Goal: Task Accomplishment & Management: Manage account settings

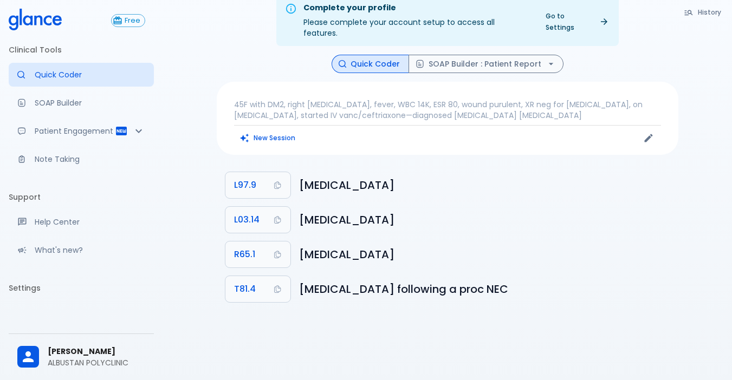
scroll to position [26, 0]
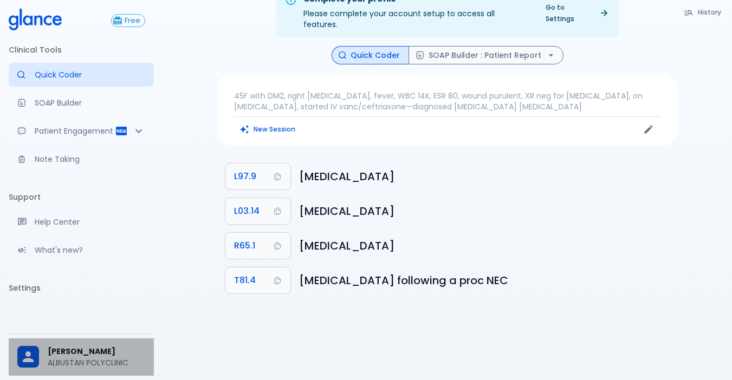
click at [89, 356] on span "[PERSON_NAME]" at bounding box center [96, 351] width 97 height 11
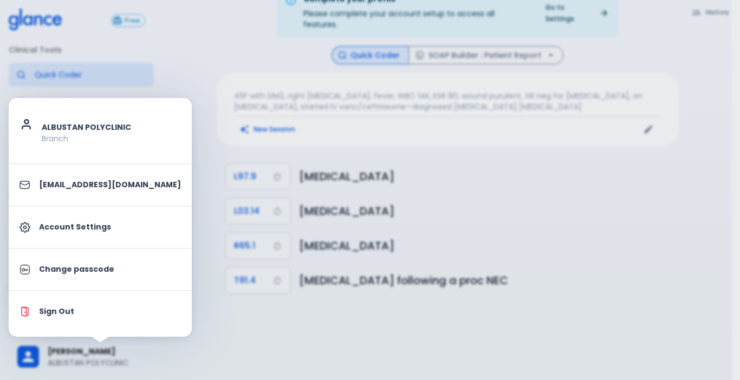
click at [185, 247] on div at bounding box center [370, 190] width 740 height 380
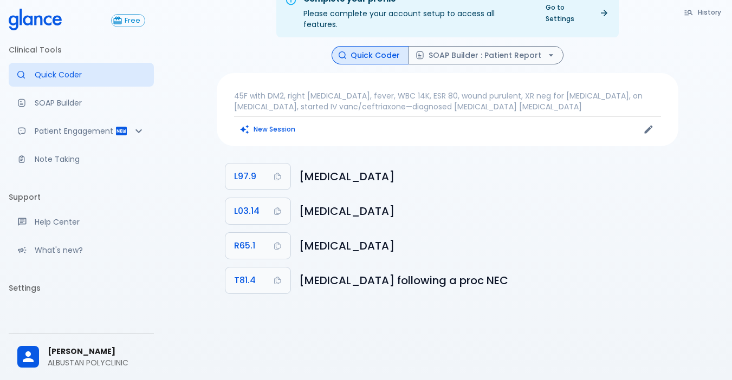
click at [20, 298] on li "Settings" at bounding box center [81, 288] width 145 height 26
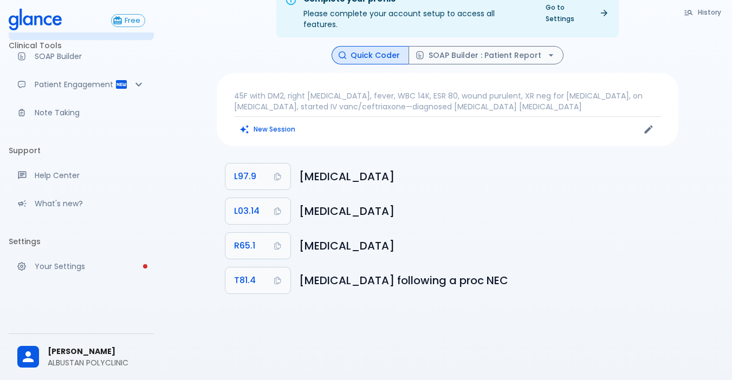
scroll to position [57, 0]
click at [68, 263] on p "Your Settings" at bounding box center [90, 266] width 110 height 11
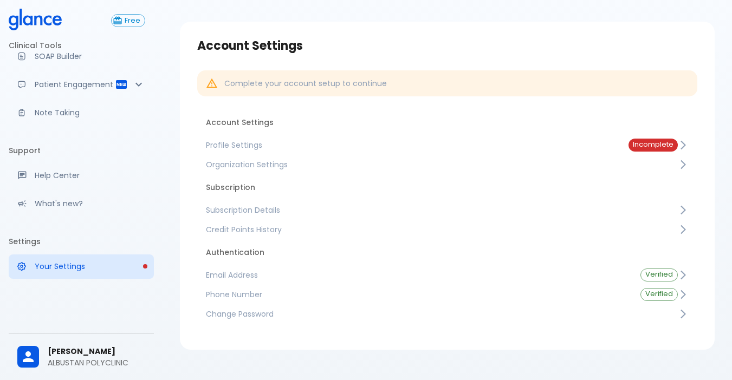
click at [216, 272] on span "Email Address" at bounding box center [414, 275] width 417 height 11
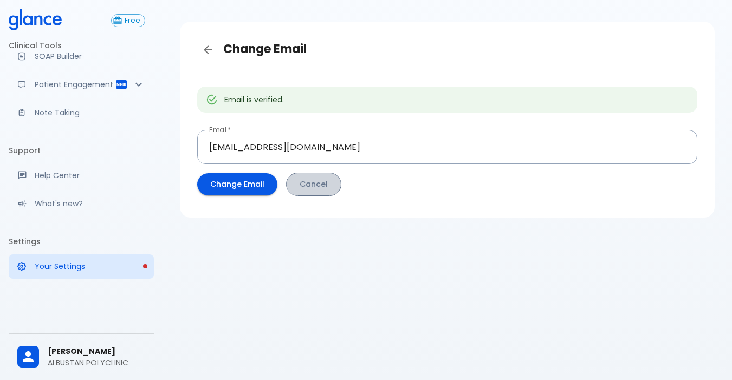
click at [299, 186] on button "Cancel" at bounding box center [313, 184] width 55 height 23
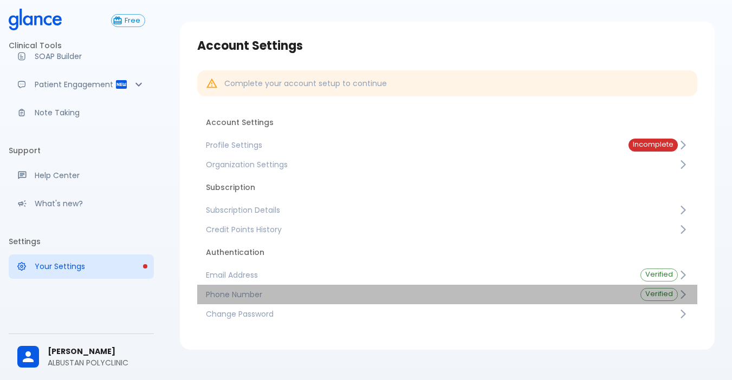
click at [233, 296] on span "Phone Number" at bounding box center [414, 294] width 417 height 11
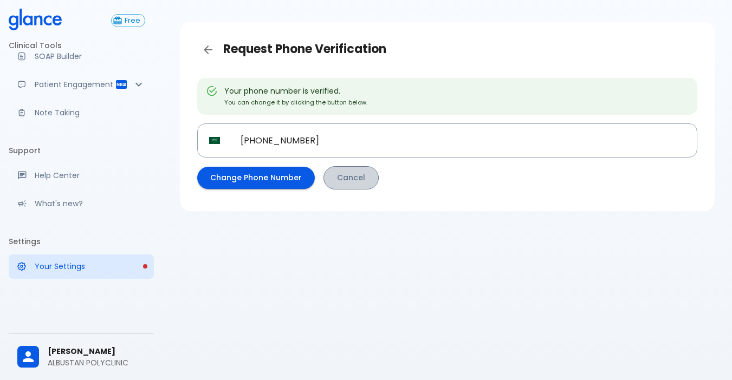
click at [338, 172] on link "Cancel" at bounding box center [350, 177] width 55 height 23
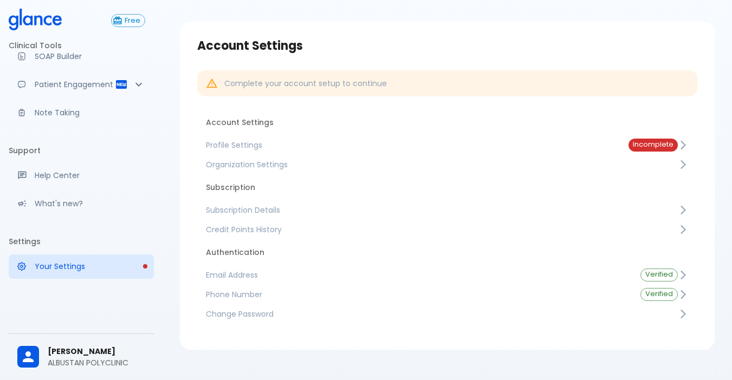
click at [269, 311] on span "Change Password" at bounding box center [442, 314] width 472 height 11
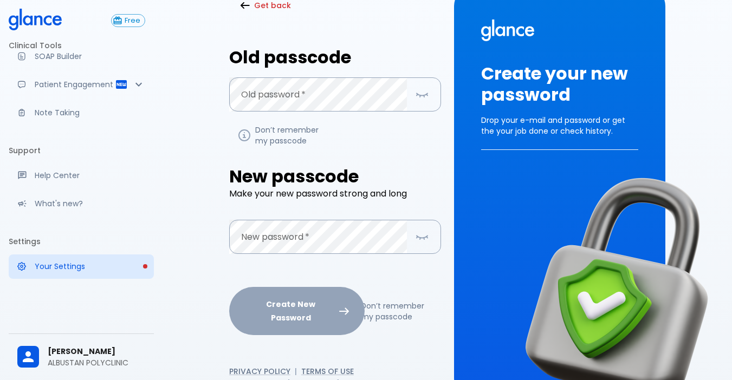
click at [108, 234] on li "Settings" at bounding box center [81, 241] width 145 height 26
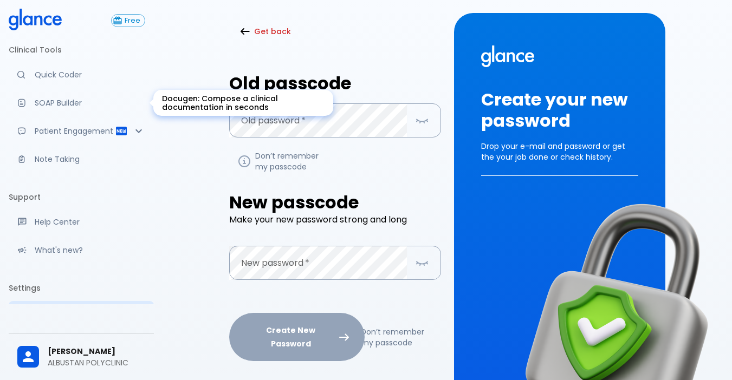
click at [50, 102] on p "SOAP Builder" at bounding box center [90, 102] width 110 height 11
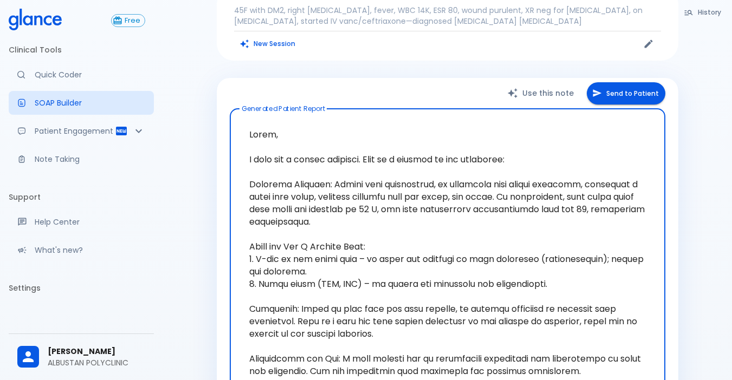
scroll to position [108, 0]
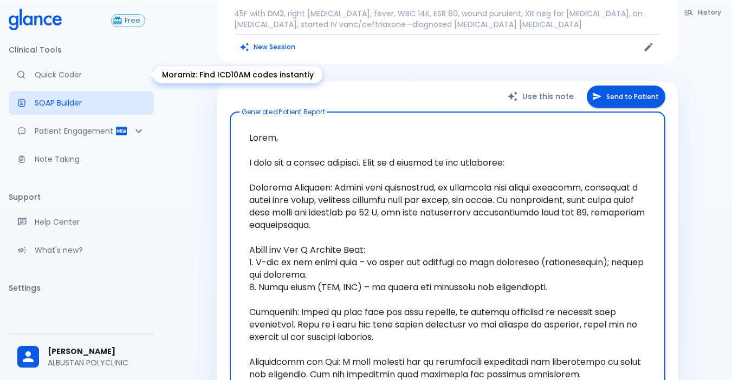
click at [57, 69] on link "Quick Coder" at bounding box center [81, 75] width 145 height 24
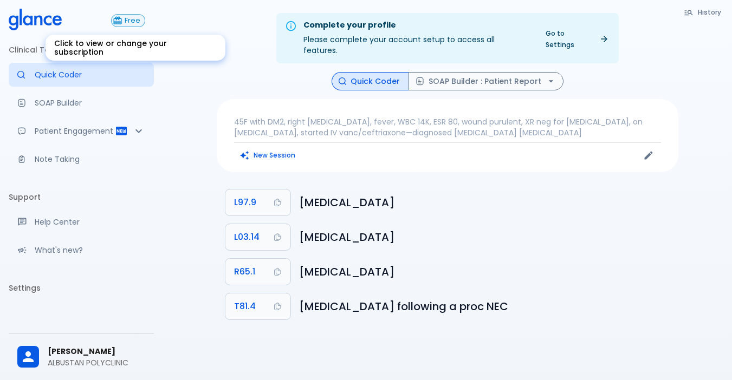
click at [128, 20] on span "Free" at bounding box center [132, 21] width 24 height 8
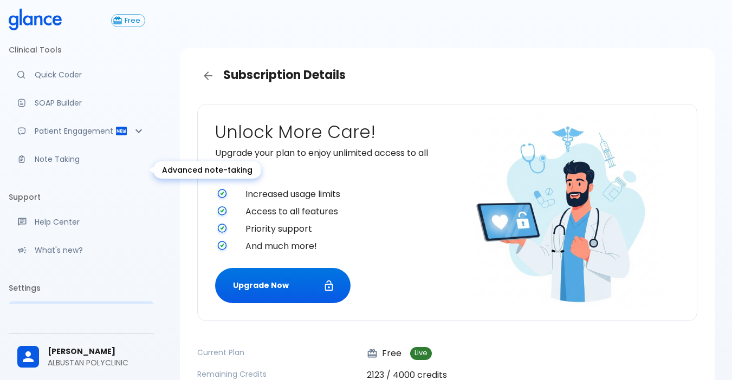
click at [64, 165] on p "Note Taking" at bounding box center [90, 159] width 110 height 11
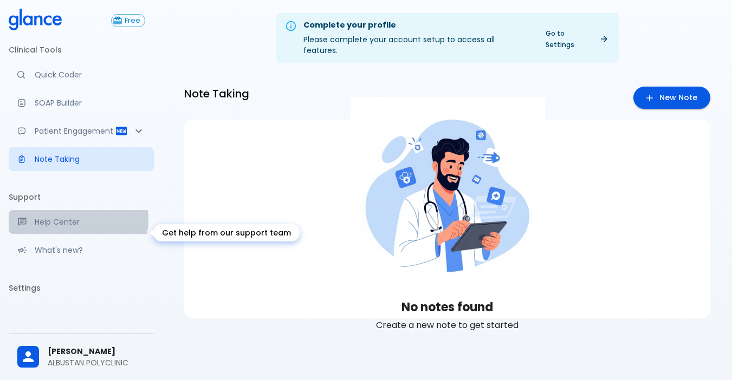
click at [77, 227] on p "Help Center" at bounding box center [90, 222] width 110 height 11
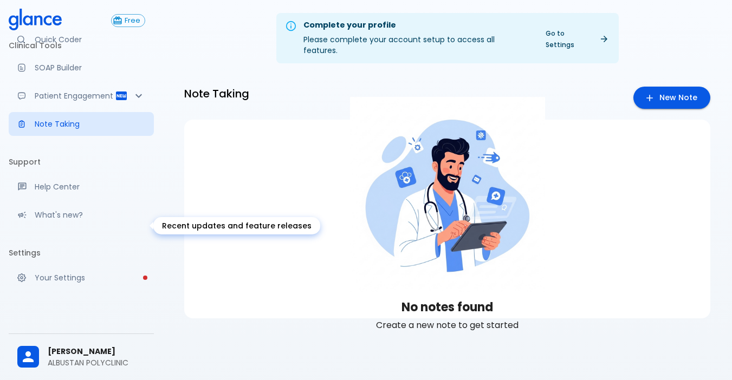
scroll to position [54, 0]
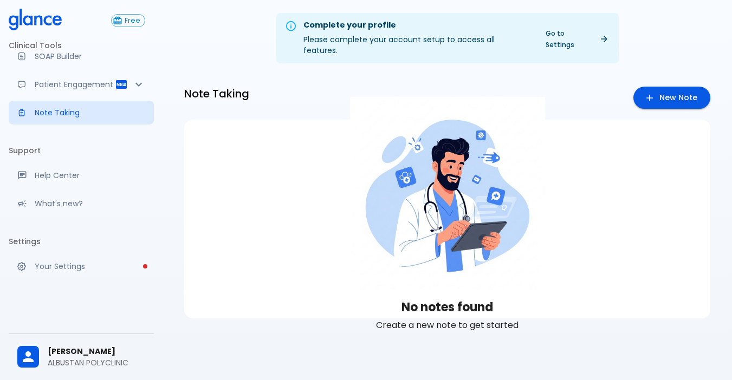
click at [40, 358] on div at bounding box center [32, 357] width 30 height 22
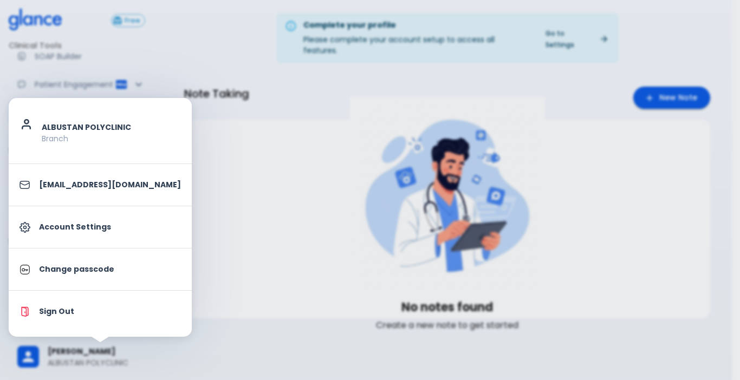
click at [62, 136] on p "Branch" at bounding box center [111, 138] width 139 height 11
click at [29, 120] on icon at bounding box center [30, 124] width 22 height 14
click at [75, 127] on p "ALBUSTAN POLYCLINIC" at bounding box center [111, 127] width 139 height 11
click at [58, 167] on ul "ALBUSTAN POLYCLINIC Branch moodomoodo17@gmail.com Account Settings Change passc…" at bounding box center [100, 217] width 183 height 230
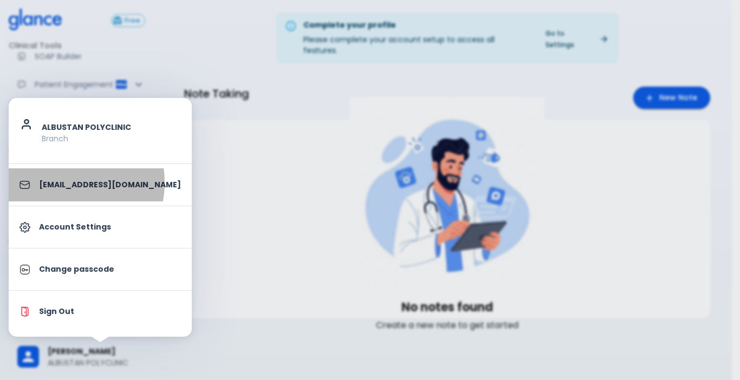
click at [57, 182] on p "[EMAIL_ADDRESS][DOMAIN_NAME]" at bounding box center [110, 184] width 142 height 11
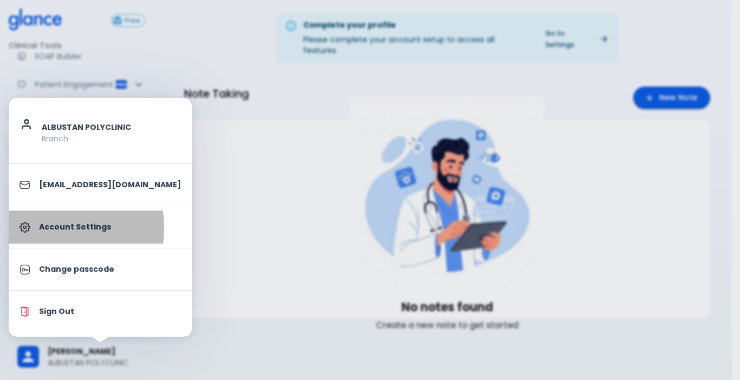
click at [34, 228] on div at bounding box center [28, 227] width 19 height 11
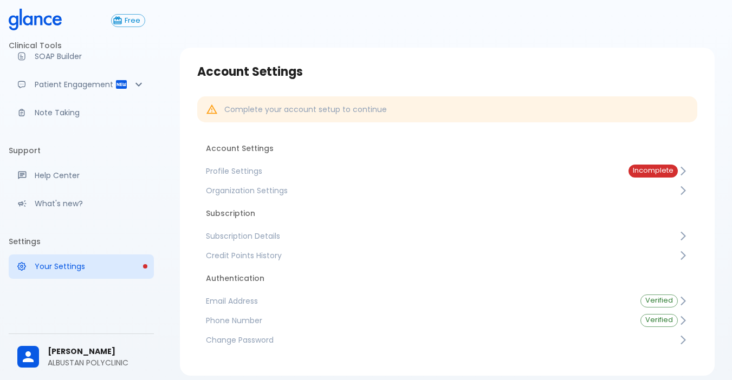
click at [49, 349] on span "[PERSON_NAME]" at bounding box center [96, 351] width 97 height 11
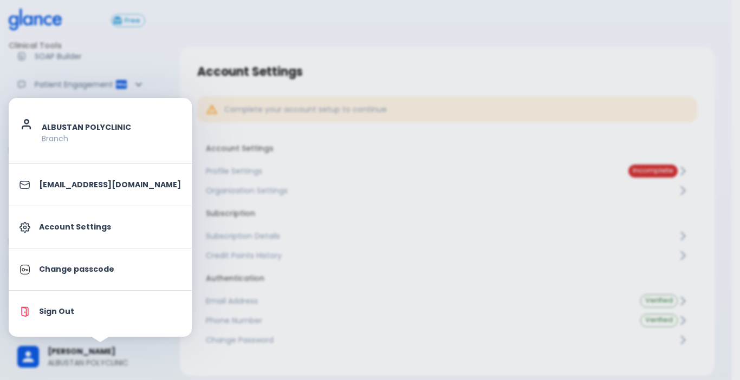
click at [54, 275] on p "Change passcode" at bounding box center [110, 269] width 142 height 11
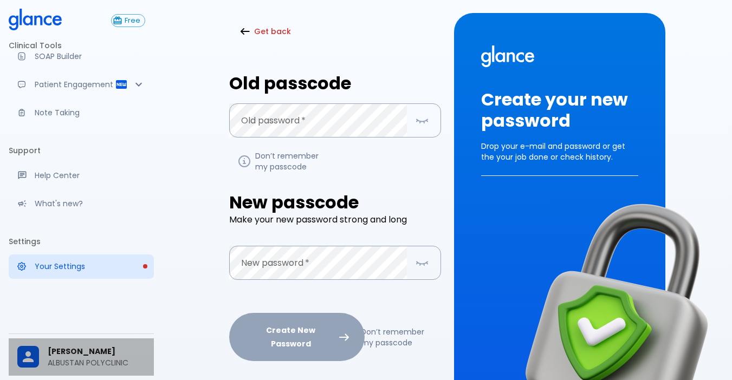
click at [125, 354] on span "[PERSON_NAME]" at bounding box center [96, 351] width 97 height 11
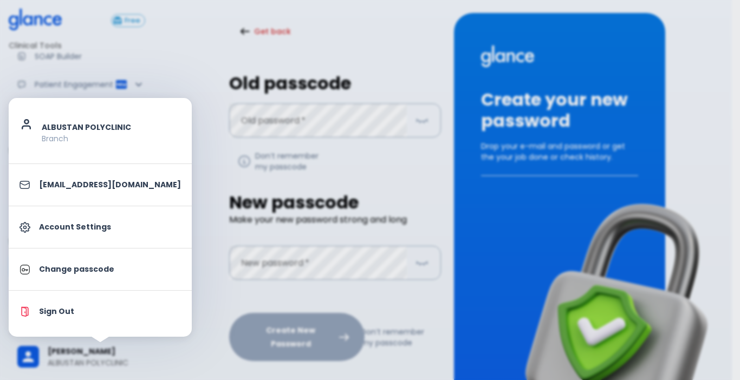
click at [219, 283] on div at bounding box center [370, 190] width 740 height 380
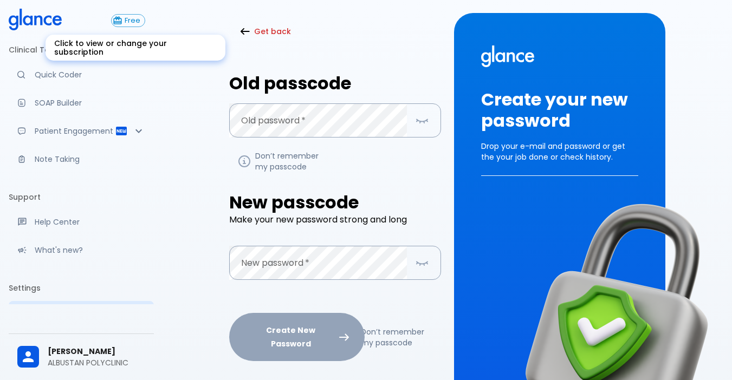
click at [145, 18] on link "Free" at bounding box center [132, 20] width 43 height 13
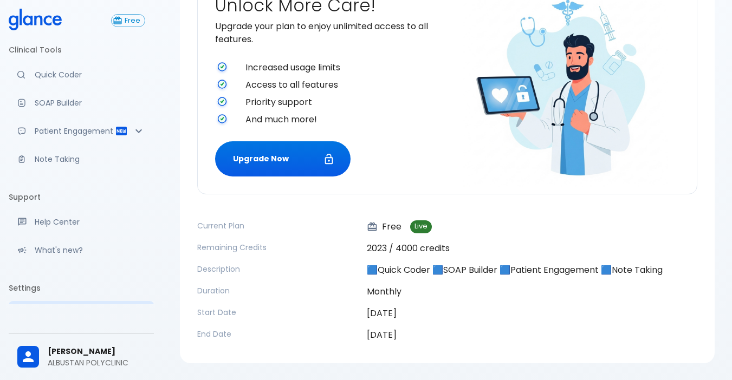
scroll to position [158, 0]
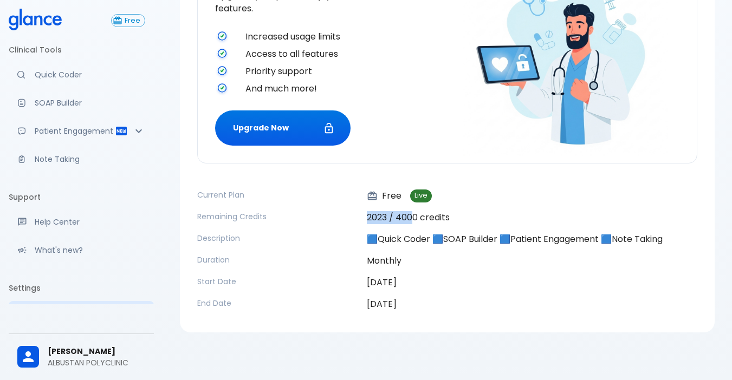
drag, startPoint x: 415, startPoint y: 218, endPoint x: 322, endPoint y: 216, distance: 92.6
click at [322, 216] on div "Current Plan Free Live Remaining Credits 2023 / 4000 credits Description 🟦Quick…" at bounding box center [442, 246] width 508 height 130
click at [293, 236] on p "Description" at bounding box center [277, 238] width 161 height 11
drag, startPoint x: 341, startPoint y: 173, endPoint x: 492, endPoint y: 321, distance: 211.0
click at [492, 321] on div "Unlock More Care! Upgrade your plan to enjoy unlimited access to all features. …" at bounding box center [446, 131] width 517 height 386
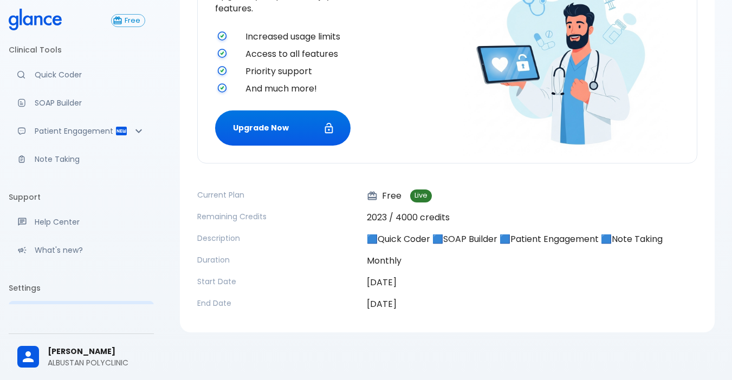
drag, startPoint x: 286, startPoint y: 239, endPoint x: 267, endPoint y: 204, distance: 39.5
click at [285, 239] on p "Description" at bounding box center [277, 238] width 161 height 11
click at [187, 185] on div "Subscription Details Unlock More Care! Upgrade your plan to enjoy unlimited acc…" at bounding box center [447, 111] width 534 height 442
drag, startPoint x: 189, startPoint y: 187, endPoint x: 571, endPoint y: 319, distance: 403.9
click at [559, 319] on div "Unlock More Care! Upgrade your plan to enjoy unlimited access to all features. …" at bounding box center [446, 131] width 517 height 386
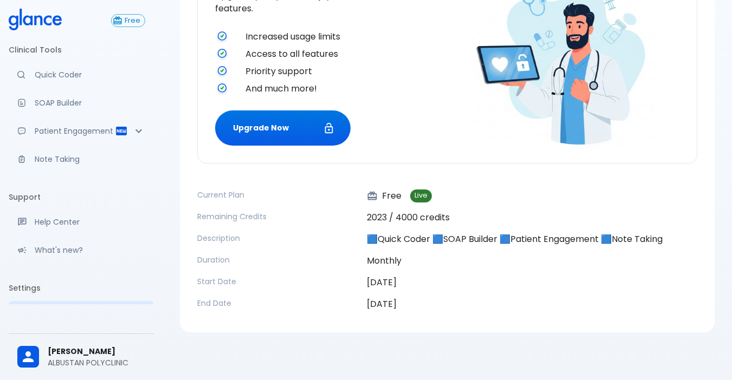
copy div "Current Plan Free Live Remaining Credits 2023 / 4000 credits Description 🟦Quick…"
click at [486, 280] on p "[DATE]" at bounding box center [532, 282] width 330 height 13
drag, startPoint x: 452, startPoint y: 216, endPoint x: 367, endPoint y: 218, distance: 85.0
click at [367, 218] on p "2023 / 4000 credits" at bounding box center [532, 217] width 330 height 13
copy p "2023 / 4000 credits"
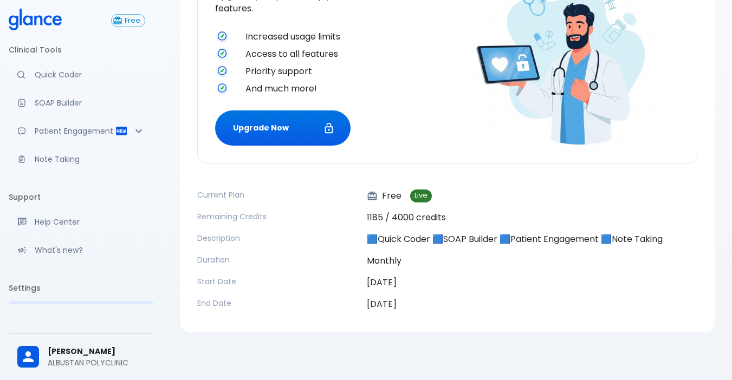
scroll to position [0, 0]
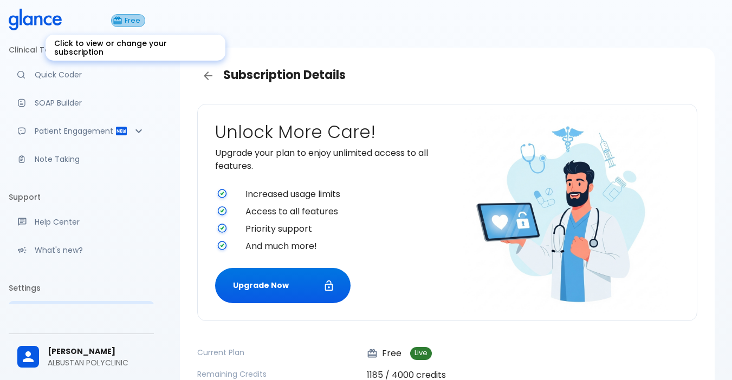
click at [135, 19] on span "Free" at bounding box center [132, 21] width 24 height 8
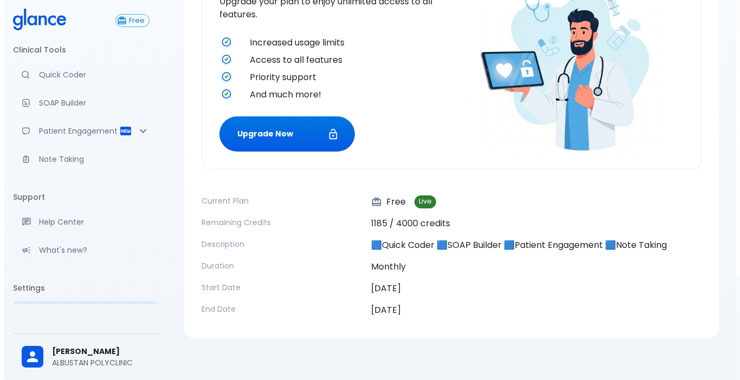
scroll to position [158, 0]
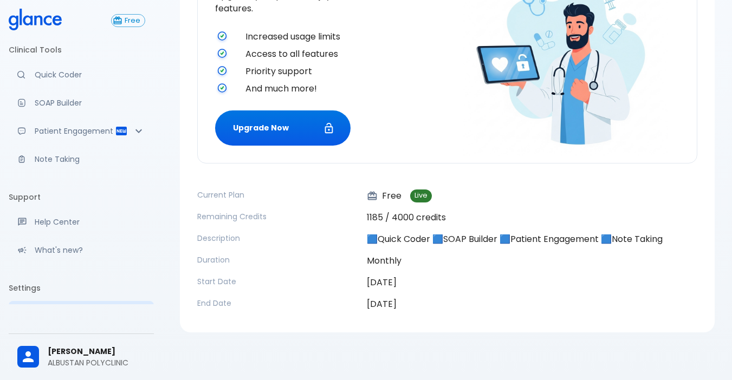
click at [73, 347] on span "[PERSON_NAME]" at bounding box center [96, 351] width 97 height 11
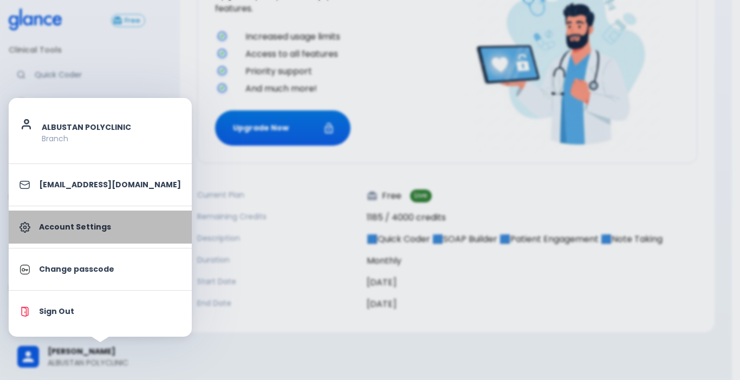
click at [102, 230] on p "Account Settings" at bounding box center [110, 226] width 142 height 11
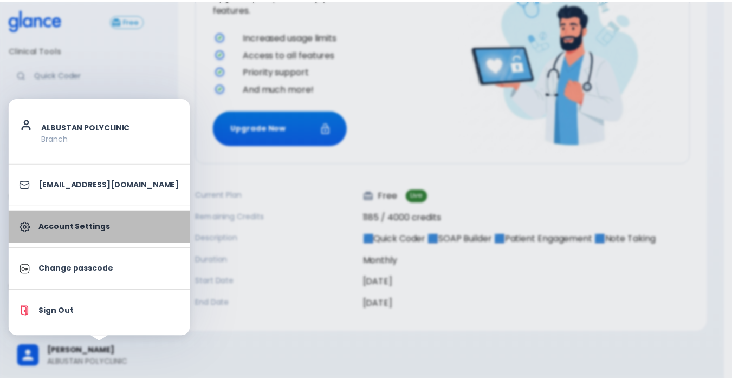
scroll to position [43, 0]
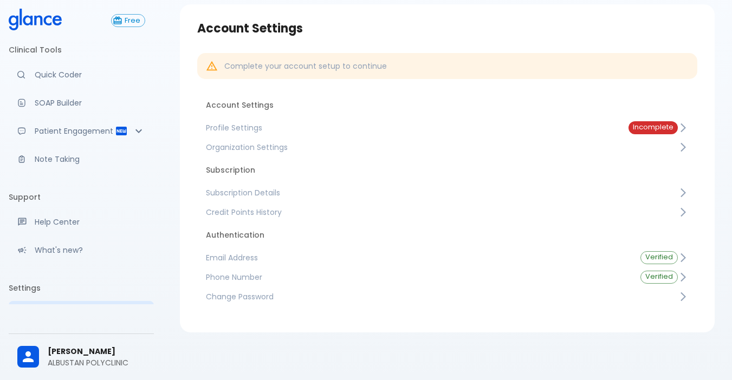
click at [392, 64] on div "Complete your account setup to continue" at bounding box center [447, 66] width 500 height 26
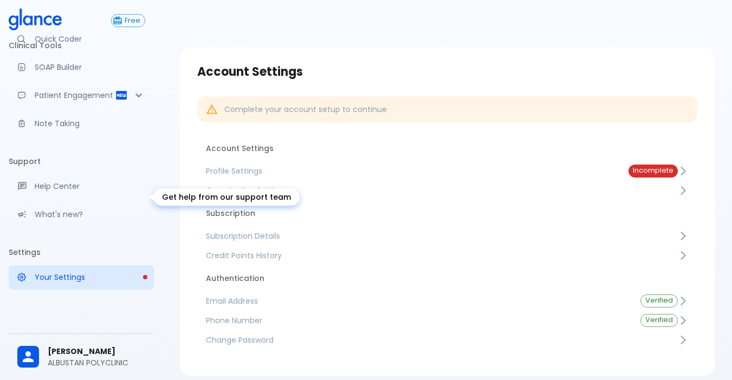
scroll to position [57, 0]
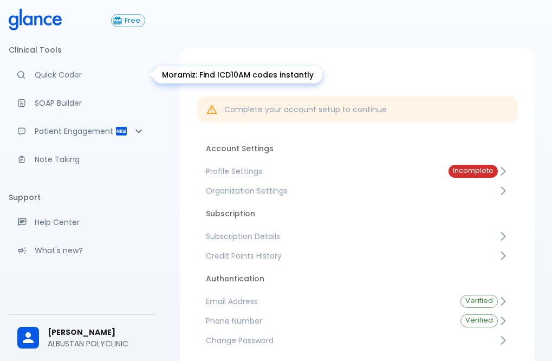
click at [72, 71] on p "Quick Coder" at bounding box center [90, 74] width 110 height 11
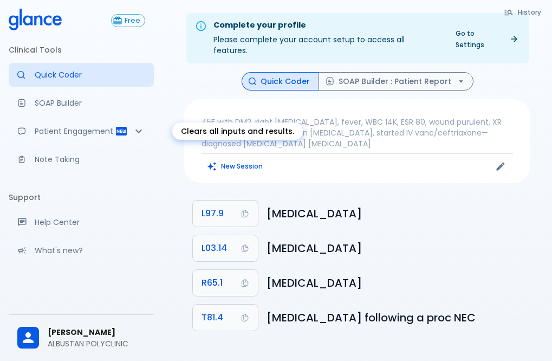
click at [243, 162] on button "New Session" at bounding box center [235, 166] width 68 height 16
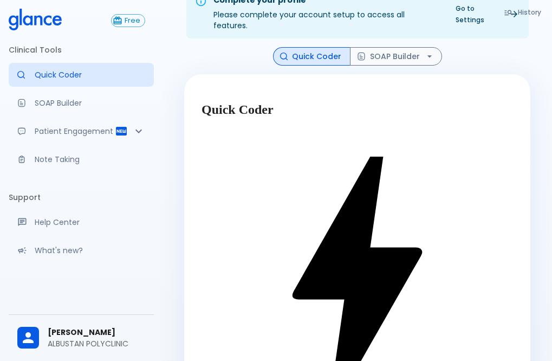
scroll to position [26, 0]
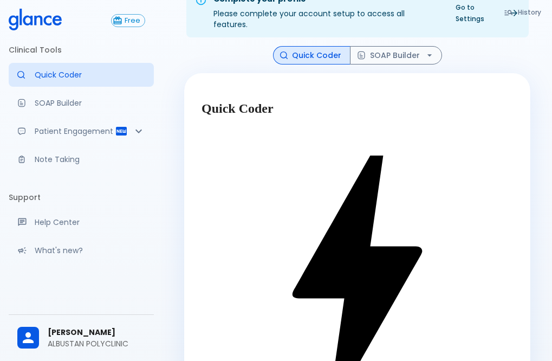
scroll to position [32, 0]
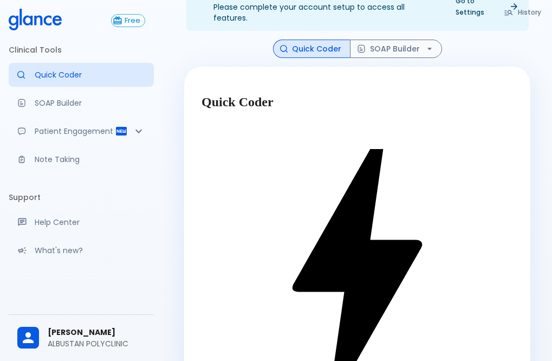
type textarea "POST MENOPAUSAL [MEDICAL_DATA], endometrial thickness measurement 10MM"
drag, startPoint x: 241, startPoint y: 312, endPoint x: 278, endPoint y: 320, distance: 38.1
click at [278, 320] on div "Quick Coder Find the Right Diagnosis Code Instantly Moramiz AI Add more finding…" at bounding box center [357, 320] width 346 height 507
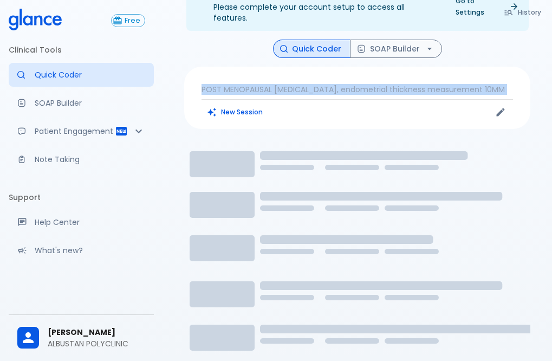
scroll to position [26, 0]
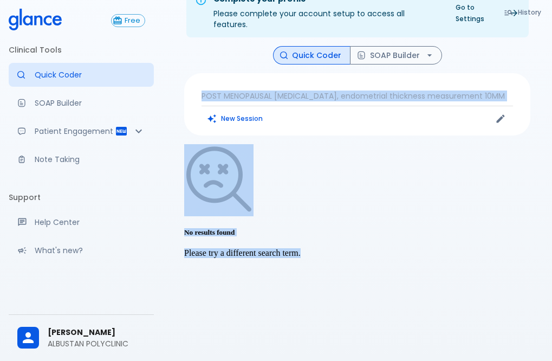
click at [241, 90] on p "POST MENOPAUSAL [MEDICAL_DATA], endometrial thickness measurement 10MM" at bounding box center [356, 95] width 311 height 11
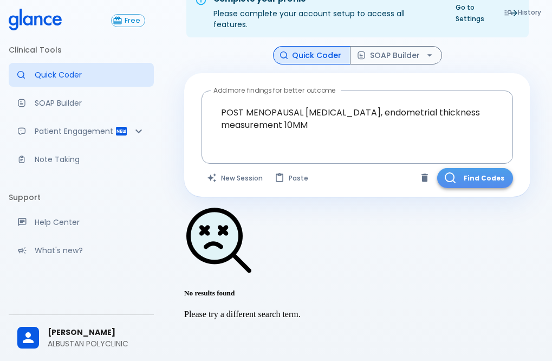
click at [486, 168] on button "Find Codes" at bounding box center [475, 178] width 76 height 20
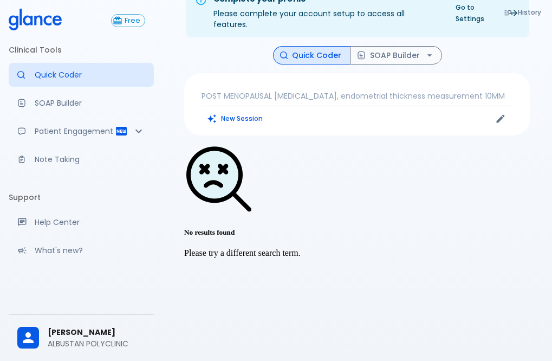
click at [510, 90] on p "POST MENOPAUSAL [MEDICAL_DATA], endometrial thickness measurement 10MM" at bounding box center [356, 95] width 311 height 11
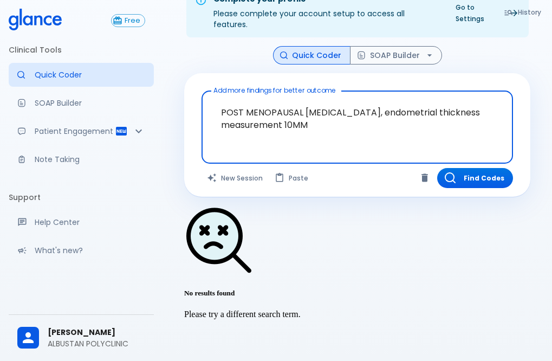
click at [320, 127] on textarea "POST MENOPAUSAL [MEDICAL_DATA], endometrial thickness measurement 10MM" at bounding box center [357, 118] width 296 height 47
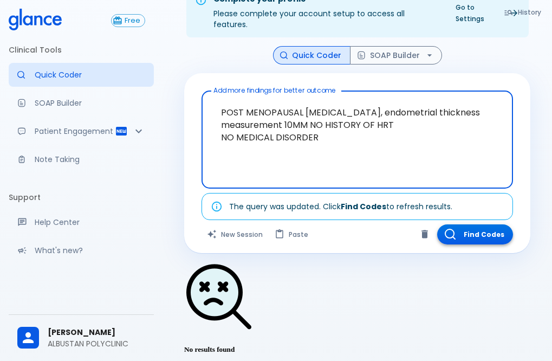
type textarea "POST MENOPAUSAL [MEDICAL_DATA], endometrial thickness measurement 10MM NO HISTO…"
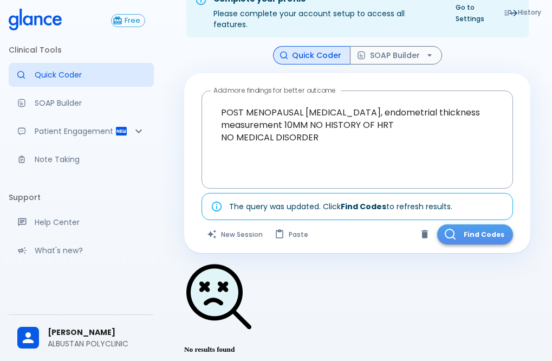
click at [446, 229] on icon "button" at bounding box center [450, 234] width 10 height 10
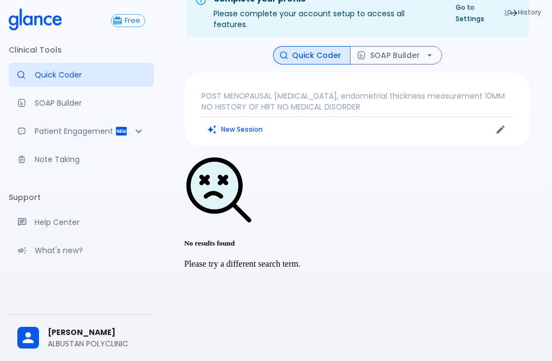
click at [380, 98] on p "POST MENOPAUSAL [MEDICAL_DATA], endometrial thickness measurement 10MM NO HISTO…" at bounding box center [356, 101] width 311 height 22
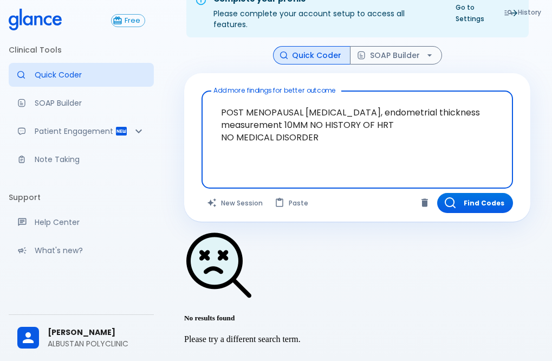
click at [332, 135] on textarea "POST MENOPAUSAL [MEDICAL_DATA], endometrial thickness measurement 10MM NO HISTO…" at bounding box center [357, 130] width 296 height 71
click at [466, 193] on button "Find Codes" at bounding box center [475, 203] width 76 height 20
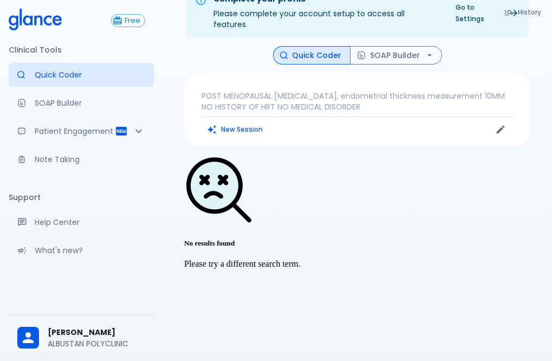
click at [363, 100] on p "POST MENOPAUSAL [MEDICAL_DATA], endometrial thickness measurement 10MM NO HISTO…" at bounding box center [356, 101] width 311 height 22
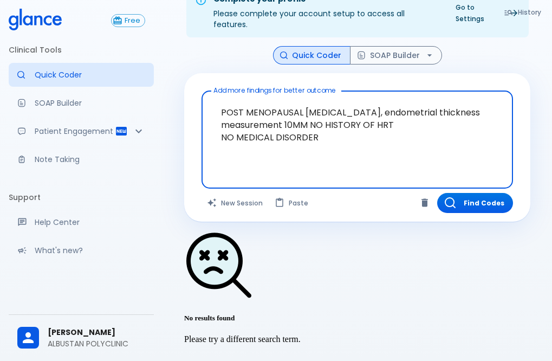
click at [313, 130] on textarea "POST MENOPAUSAL [MEDICAL_DATA], endometrial thickness measurement 10MM NO HISTO…" at bounding box center [357, 130] width 296 height 71
click at [328, 129] on textarea "POST MENOPAUSAL [MEDICAL_DATA], endometrial thickness measurement 10MM NO HISTO…" at bounding box center [357, 130] width 296 height 71
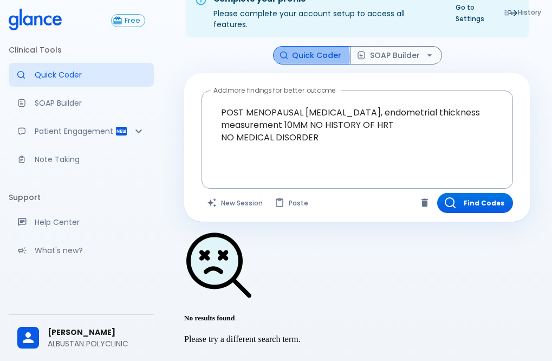
click at [312, 47] on button "Quick Coder" at bounding box center [311, 55] width 77 height 19
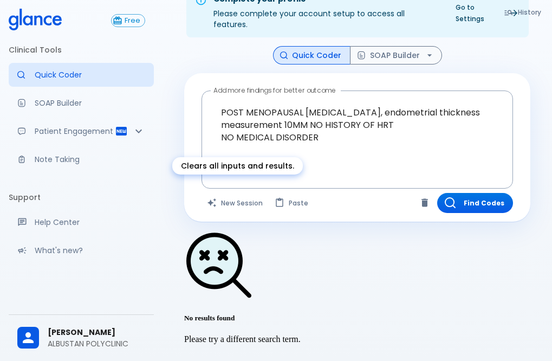
click at [225, 193] on button "New Session" at bounding box center [235, 203] width 68 height 20
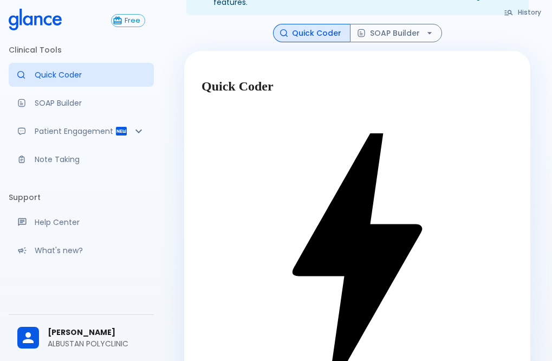
scroll to position [57, 0]
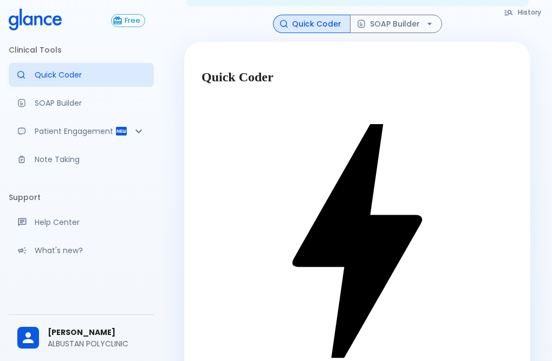
drag, startPoint x: 452, startPoint y: 298, endPoint x: 487, endPoint y: 316, distance: 40.0
click at [486, 316] on div "Quick Coder Find the Right Diagnosis Code Instantly Moramiz AI Add more finding…" at bounding box center [357, 308] width 346 height 532
type textarea "59Y POSTMENOPAUSAL [MEDICAL_DATA] NO HRT NO MEDICAL DISORDER ENDOMETRIAL THICKN…"
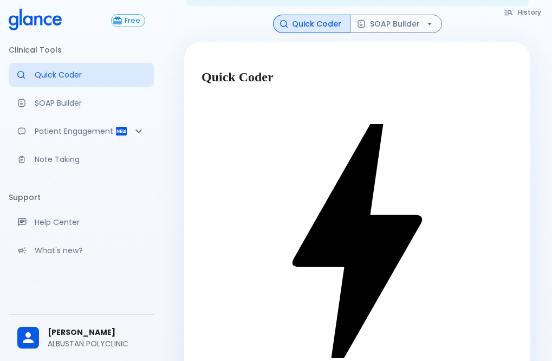
scroll to position [0, 733]
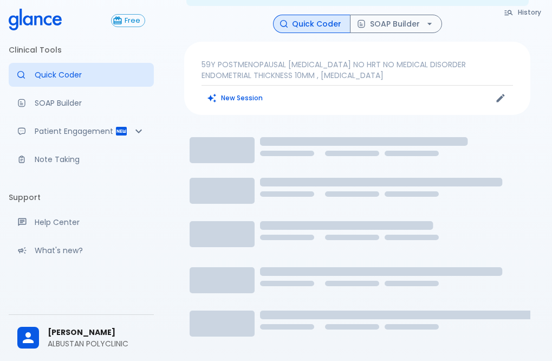
scroll to position [26, 0]
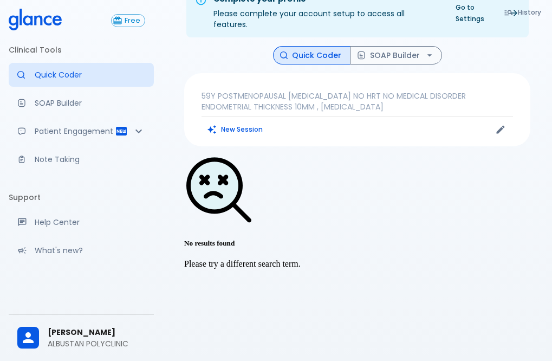
click at [469, 107] on div "59Y POSTMENOPAUSAL [MEDICAL_DATA] NO HRT NO MEDICAL DISORDER ENDOMETRIAL THICKN…" at bounding box center [357, 109] width 346 height 73
click at [419, 90] on p "59Y POSTMENOPAUSAL [MEDICAL_DATA] NO HRT NO MEDICAL DISORDER ENDOMETRIAL THICKN…" at bounding box center [356, 101] width 311 height 22
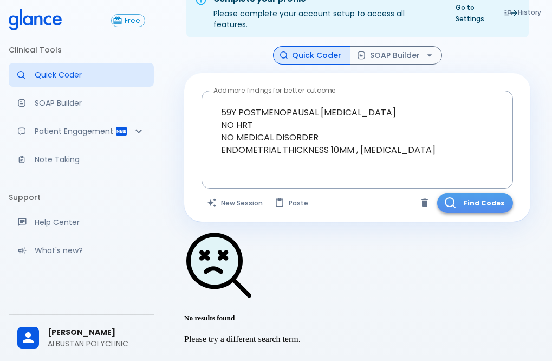
click at [467, 193] on button "Find Codes" at bounding box center [475, 203] width 76 height 20
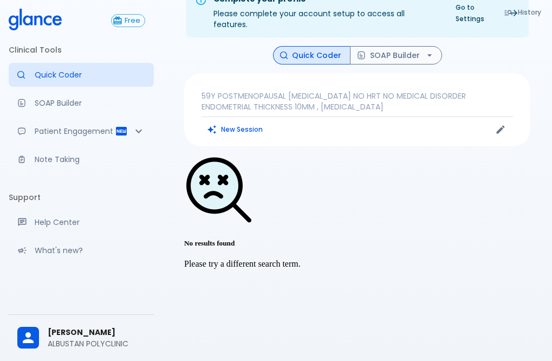
click at [414, 95] on p "59Y POSTMENOPAUSAL [MEDICAL_DATA] NO HRT NO MEDICAL DISORDER ENDOMETRIAL THICKN…" at bounding box center [356, 101] width 311 height 22
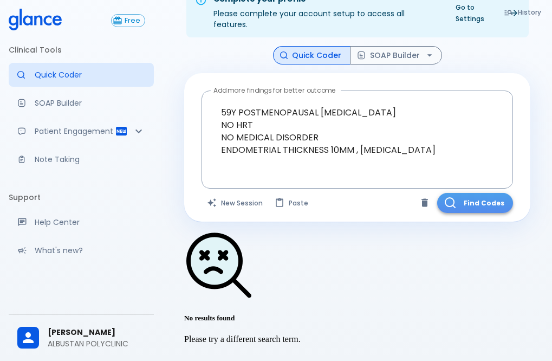
click at [485, 193] on button "Find Codes" at bounding box center [475, 203] width 76 height 20
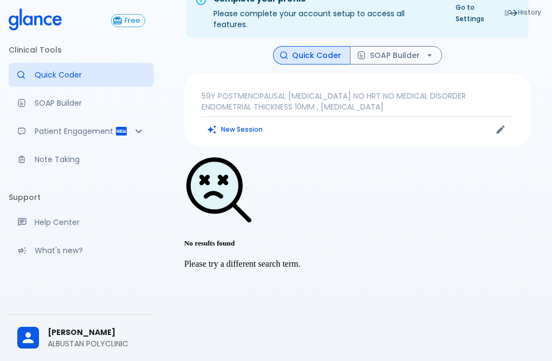
click at [426, 92] on p "59Y POSTMENOPAUSAL [MEDICAL_DATA] NO HRT NO MEDICAL DISORDER ENDOMETRIAL THICKN…" at bounding box center [356, 101] width 311 height 22
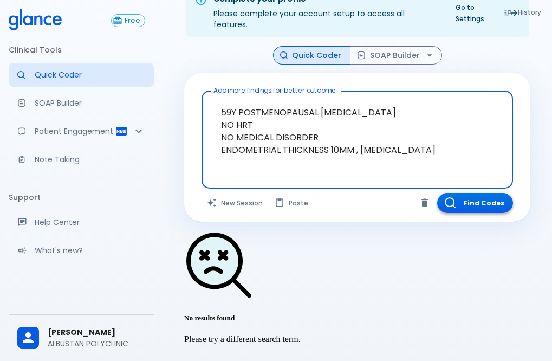
click at [465, 193] on button "Find Codes" at bounding box center [475, 203] width 76 height 20
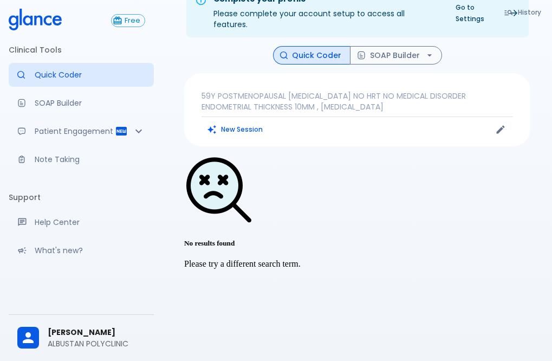
click at [415, 97] on p "59Y POSTMENOPAUSAL [MEDICAL_DATA] NO HRT NO MEDICAL DISORDER ENDOMETRIAL THICKN…" at bounding box center [356, 101] width 311 height 22
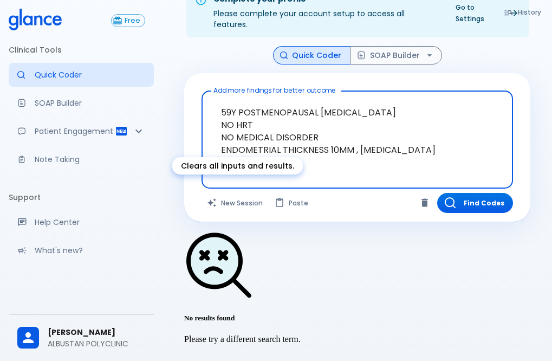
click at [231, 193] on button "New Session" at bounding box center [235, 203] width 68 height 20
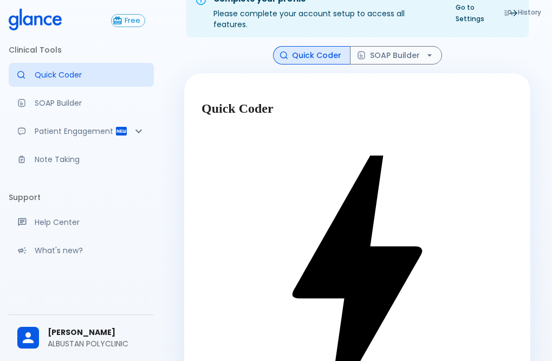
click at [220, 217] on div "Quick Coder Find the Right Diagnosis Code Instantly Moramiz AI" at bounding box center [356, 288] width 311 height 374
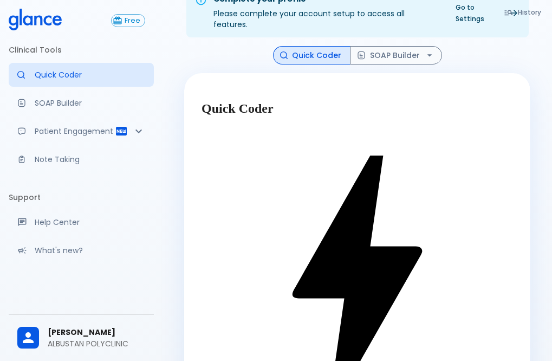
type textarea "PT IS 35Y FAILURE OF CONCEIVE, [MEDICAL_DATA], [MEDICAL_DATA] (PCOS)"
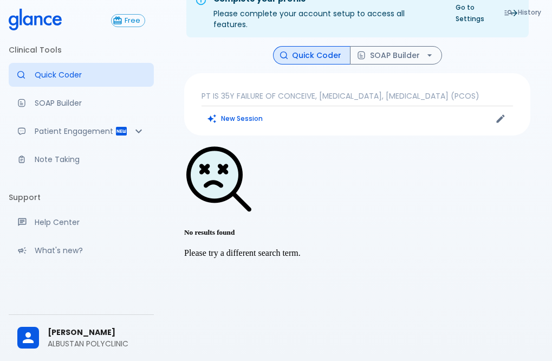
click at [483, 90] on p "PT IS 35Y FAILURE OF CONCEIVE, [MEDICAL_DATA], [MEDICAL_DATA] (PCOS)" at bounding box center [356, 95] width 311 height 11
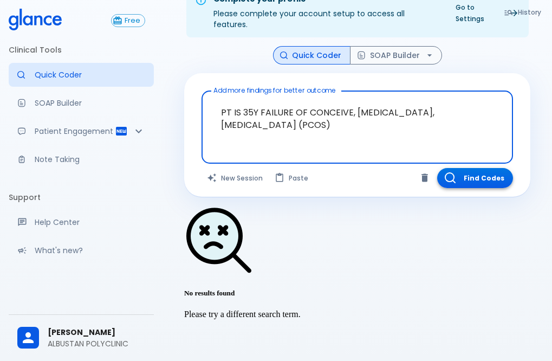
click at [460, 168] on button "Find Codes" at bounding box center [475, 178] width 76 height 20
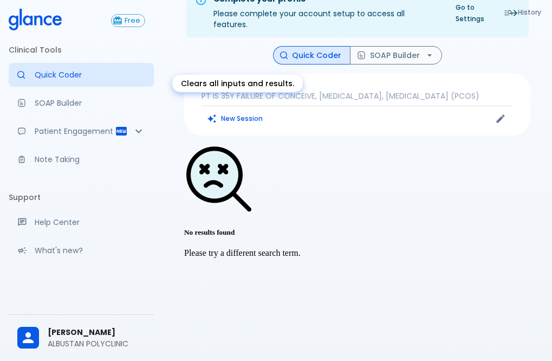
click at [221, 97] on div "Clears all inputs and results." at bounding box center [237, 87] width 133 height 26
click at [219, 110] on button "New Session" at bounding box center [235, 118] width 68 height 16
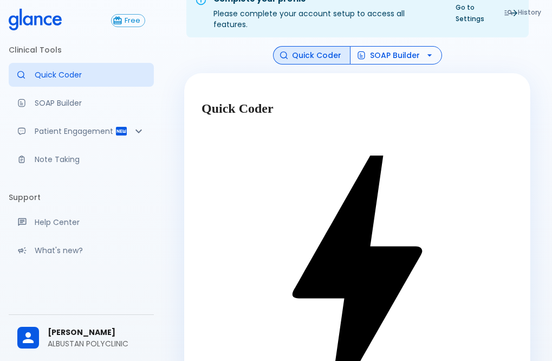
click at [390, 65] on button "SOAP Builder" at bounding box center [396, 55] width 92 height 19
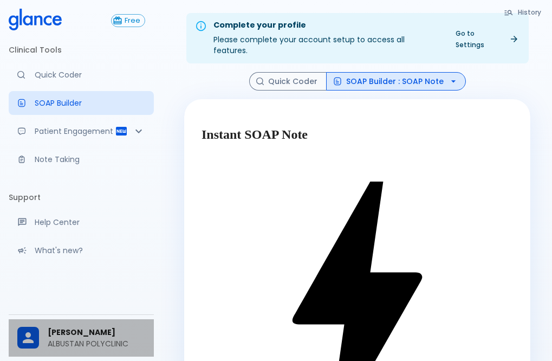
click at [70, 334] on span "[PERSON_NAME]" at bounding box center [96, 332] width 97 height 11
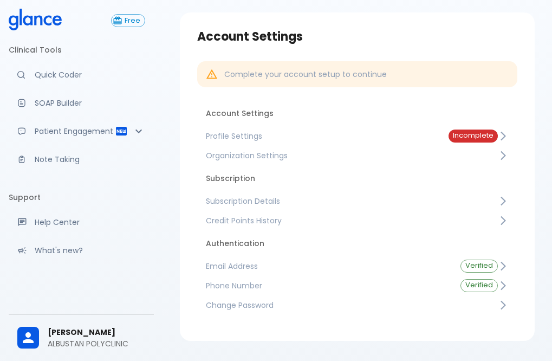
scroll to position [54, 0]
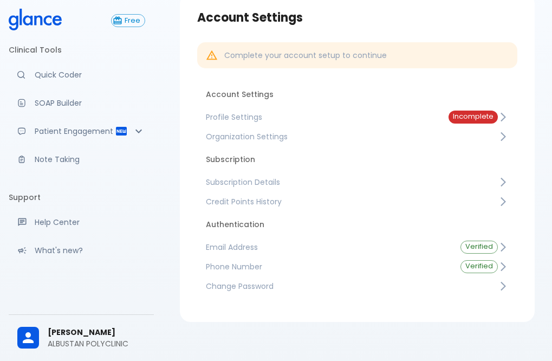
click at [238, 200] on span "Credit Points History" at bounding box center [352, 201] width 292 height 11
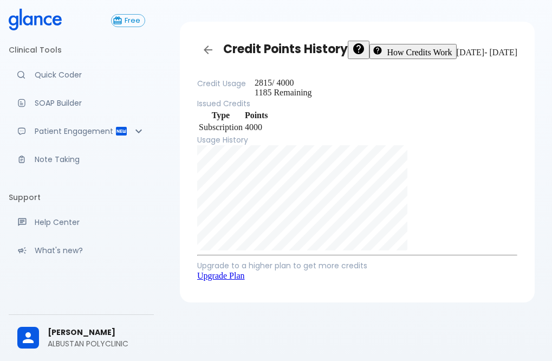
scroll to position [123, 0]
click at [245, 276] on link "Upgrade Plan" at bounding box center [221, 275] width 48 height 9
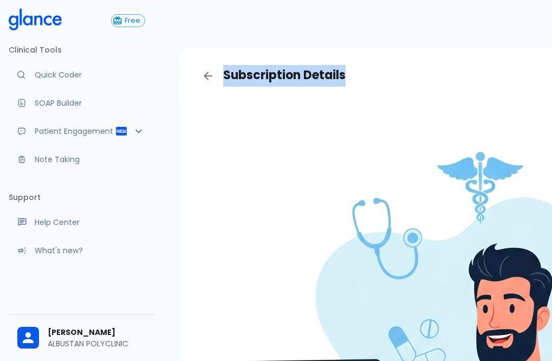
drag, startPoint x: 353, startPoint y: 70, endPoint x: 211, endPoint y: 77, distance: 142.1
click at [213, 77] on h3 "Subscription Details" at bounding box center [474, 76] width 554 height 22
copy h3 "Subscription Details"
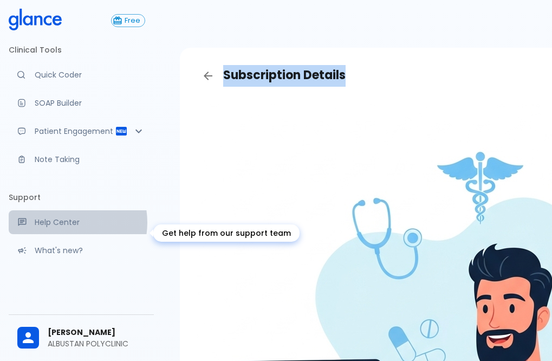
click at [63, 227] on p "Help Center" at bounding box center [90, 222] width 110 height 11
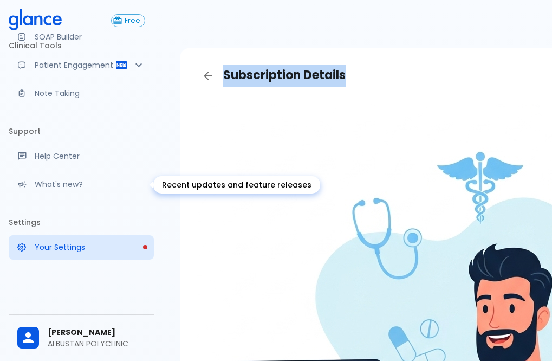
scroll to position [77, 0]
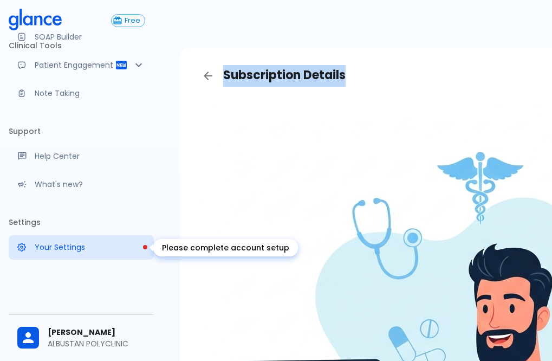
click at [63, 239] on link "Your Settings" at bounding box center [81, 247] width 145 height 24
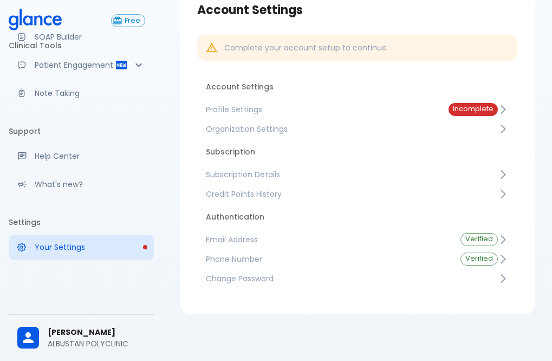
scroll to position [63, 0]
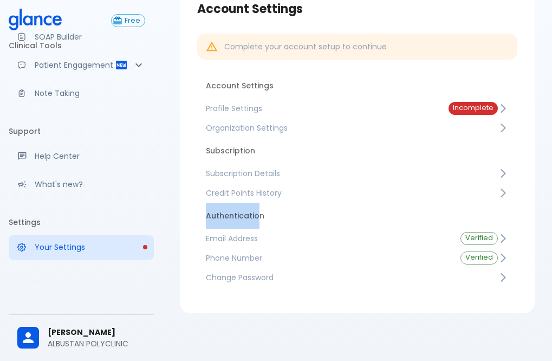
drag, startPoint x: 257, startPoint y: 214, endPoint x: 192, endPoint y: 209, distance: 65.7
click at [177, 209] on div "Account Settings Complete your account setup to continue Account Settings Profi…" at bounding box center [357, 149] width 372 height 328
click at [295, 227] on li "Authentication" at bounding box center [357, 216] width 320 height 26
drag, startPoint x: 265, startPoint y: 214, endPoint x: 162, endPoint y: 217, distance: 102.9
click at [162, 217] on div "Account Settings Complete your account setup to continue Account Settings Profi…" at bounding box center [356, 148] width 389 height 423
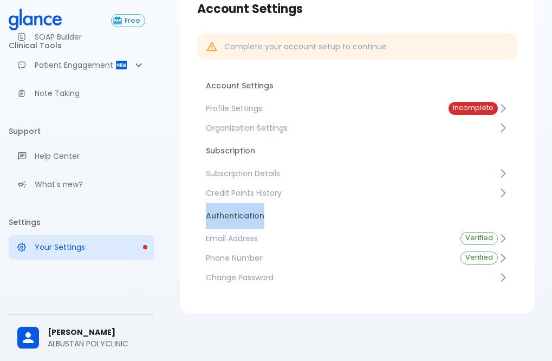
copy li "Authentication"
click at [233, 168] on span "Subscription Details" at bounding box center [352, 173] width 292 height 11
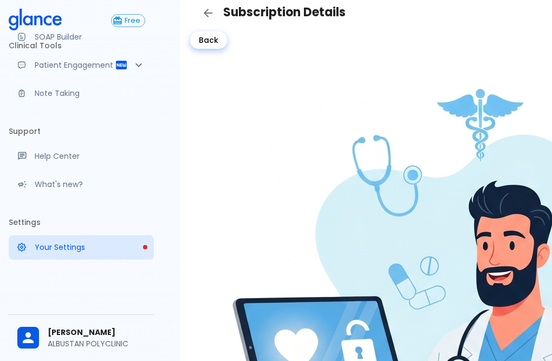
click at [205, 8] on icon "Back" at bounding box center [207, 12] width 13 height 13
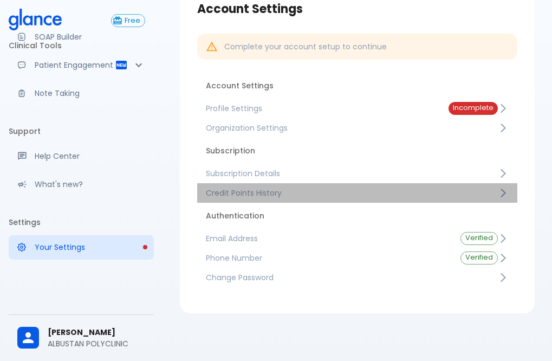
click at [231, 197] on span "Credit Points History" at bounding box center [352, 192] width 292 height 11
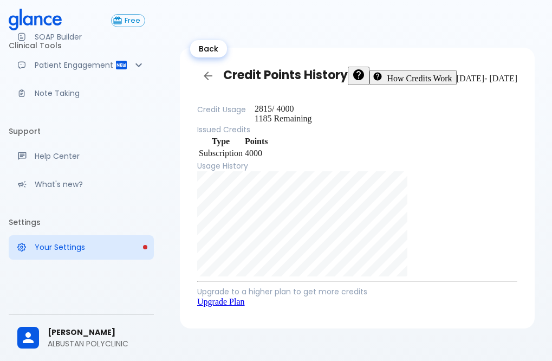
click at [212, 74] on icon "Back" at bounding box center [207, 75] width 13 height 13
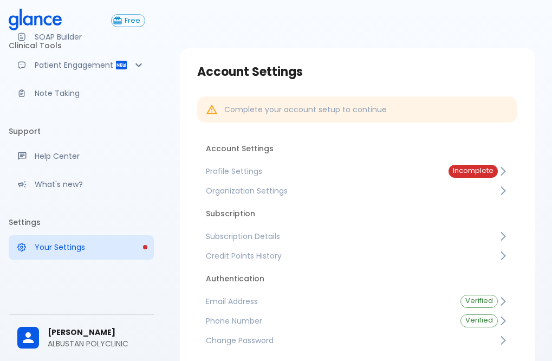
click at [242, 171] on span "Profile Settings" at bounding box center [318, 171] width 225 height 11
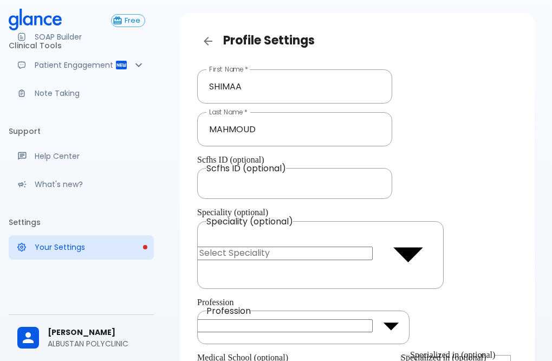
scroll to position [71, 0]
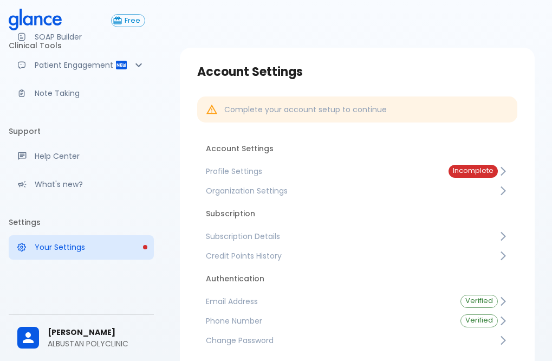
click at [232, 171] on span "Profile Settings" at bounding box center [318, 171] width 225 height 11
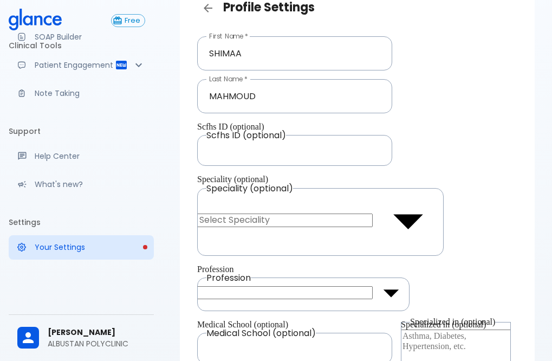
scroll to position [71, 0]
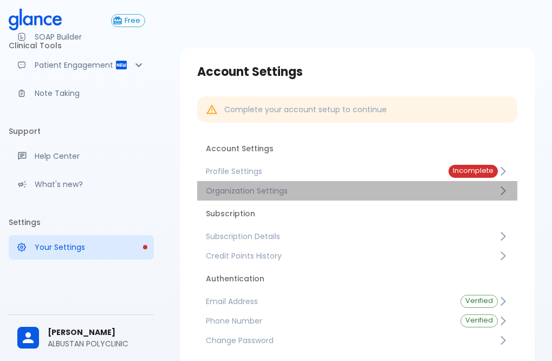
click at [260, 187] on span "Organization Settings" at bounding box center [352, 190] width 292 height 11
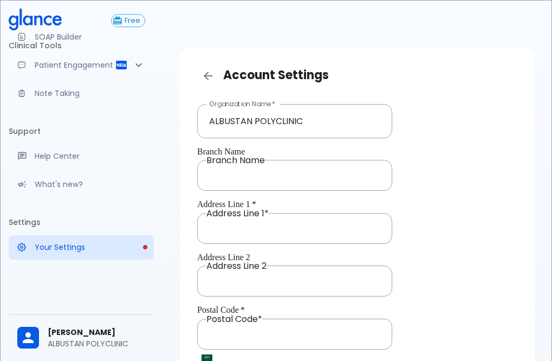
type input "+"
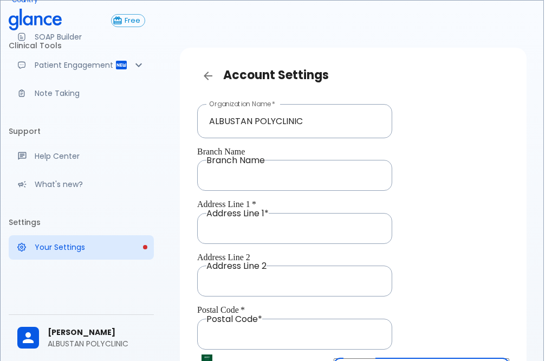
click at [267, 254] on body "↧ pull to refresh ↧ Free Clinical Tools Quick Coder SOAP Builder Patient Engage…" at bounding box center [276, 296] width 552 height 592
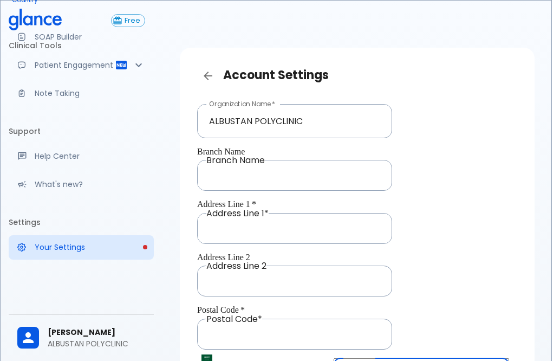
type input "1"
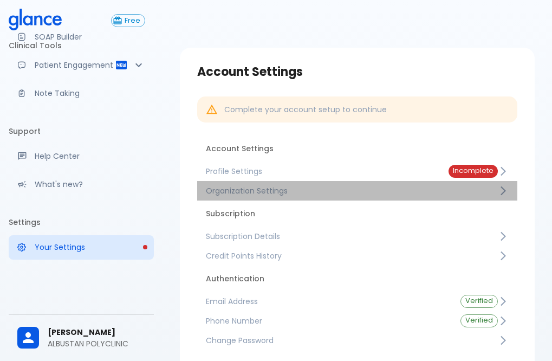
click at [237, 190] on span "Organization Settings" at bounding box center [352, 190] width 292 height 11
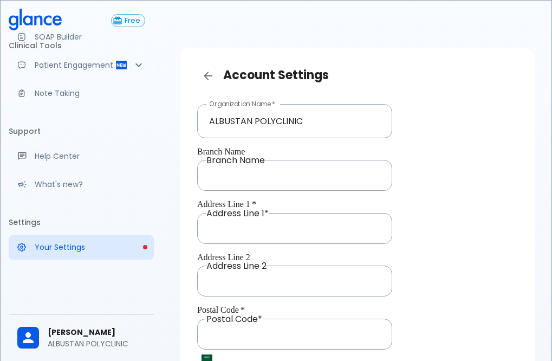
drag, startPoint x: 446, startPoint y: 206, endPoint x: 442, endPoint y: 225, distance: 19.4
type input "+"
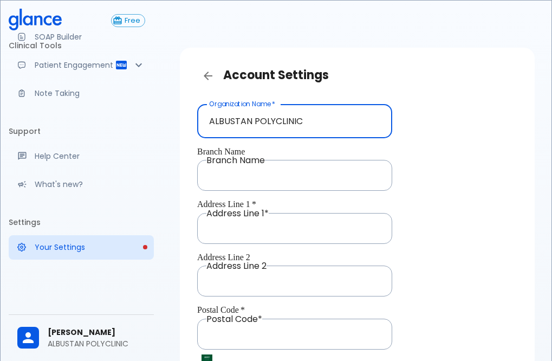
click at [289, 122] on input "ALBUSTAN POLYCLINIC" at bounding box center [294, 121] width 195 height 34
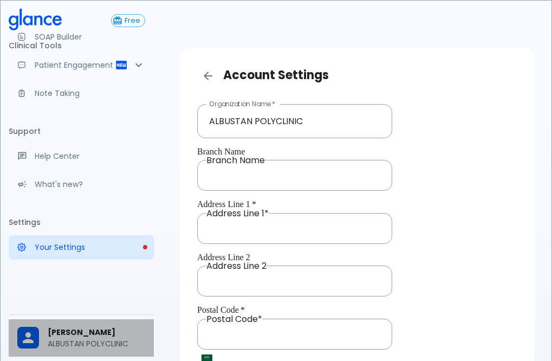
click at [74, 338] on p "ALBUSTAN POLYCLINIC" at bounding box center [96, 343] width 97 height 11
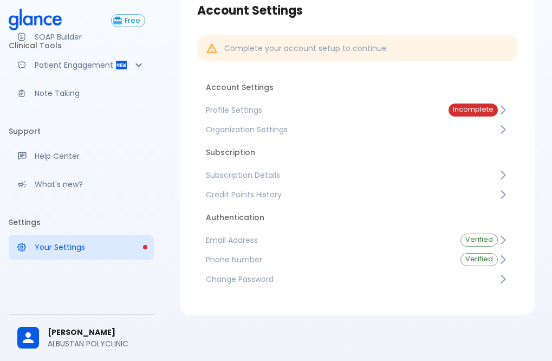
scroll to position [63, 0]
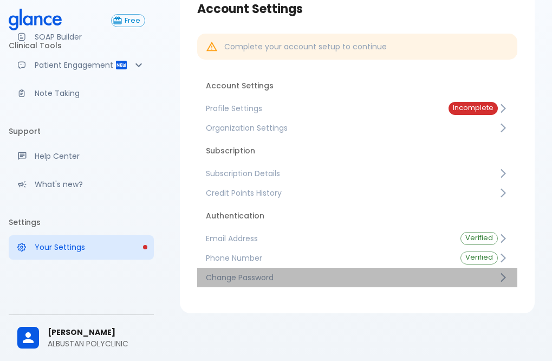
click at [272, 277] on span "Change Password" at bounding box center [352, 277] width 292 height 11
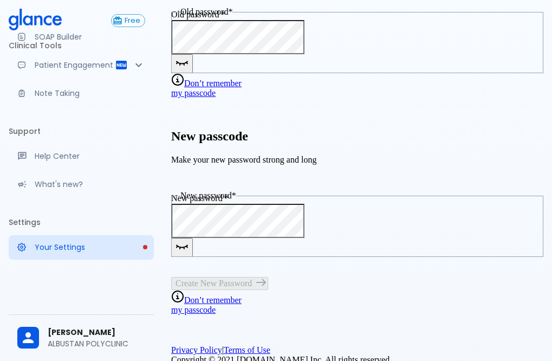
scroll to position [107, 0]
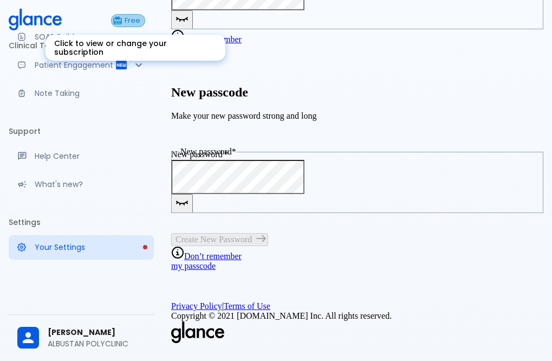
click at [134, 19] on span "Free" at bounding box center [132, 21] width 24 height 8
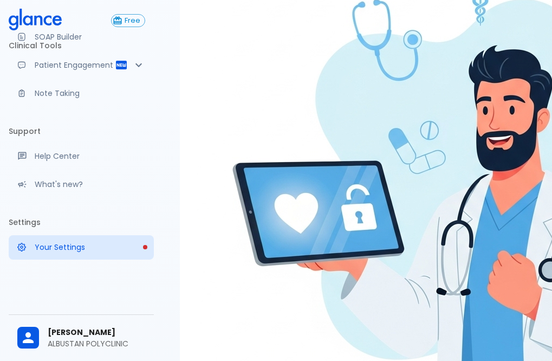
scroll to position [215, 0]
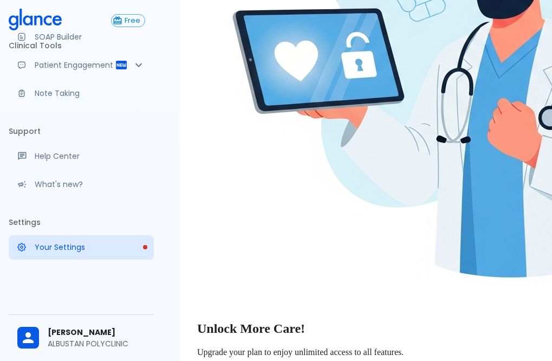
scroll to position [378, 0]
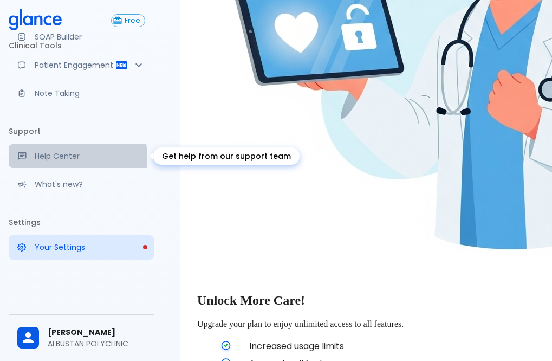
click at [60, 157] on p "Help Center" at bounding box center [90, 156] width 110 height 11
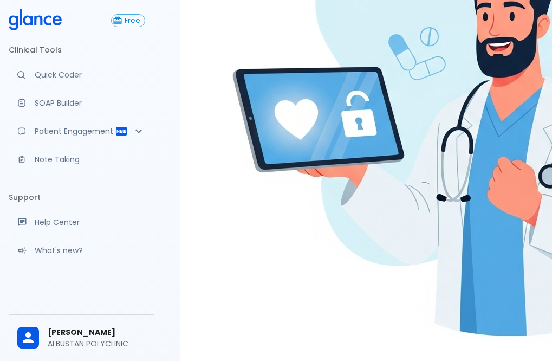
scroll to position [324, 0]
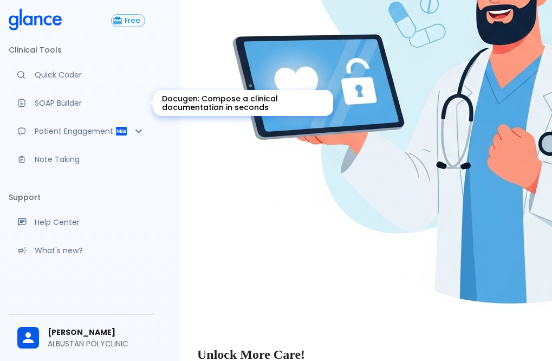
drag, startPoint x: 70, startPoint y: 99, endPoint x: 51, endPoint y: 104, distance: 20.1
click at [52, 104] on p "SOAP Builder" at bounding box center [90, 102] width 110 height 11
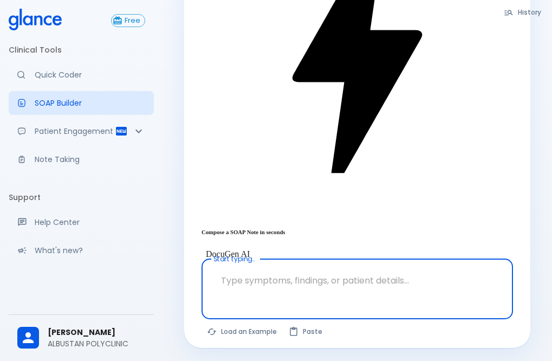
scroll to position [26, 0]
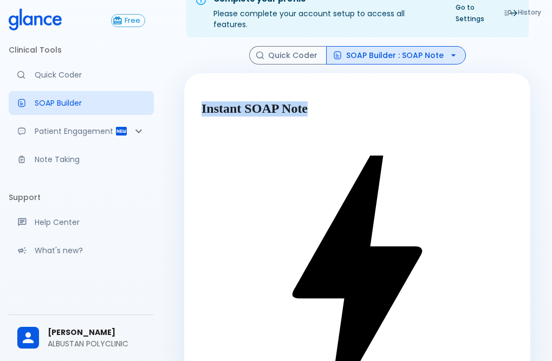
drag, startPoint x: 427, startPoint y: 174, endPoint x: 187, endPoint y: 145, distance: 241.1
click at [187, 145] on div "Instant SOAP Note Compose a SOAP Note in seconds DocuGen AI Pt is [DEMOGRAPHIC_…" at bounding box center [357, 323] width 346 height 501
click at [292, 65] on button "Quick Coder" at bounding box center [287, 55] width 77 height 19
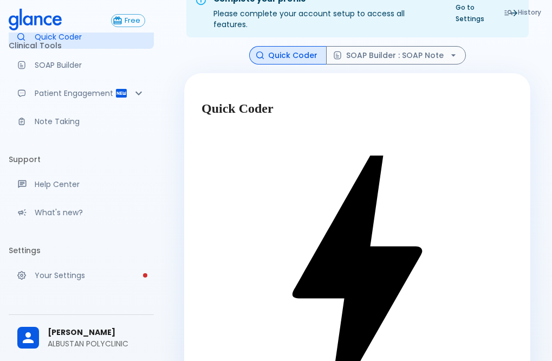
scroll to position [77, 0]
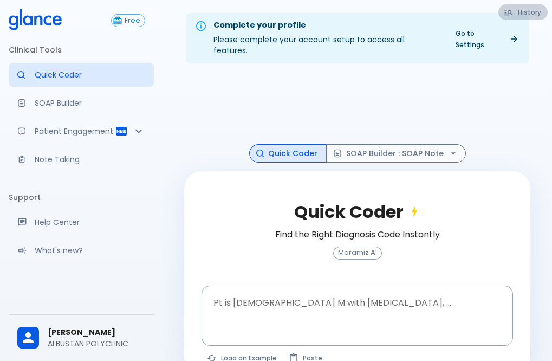
click at [523, 11] on button "History" at bounding box center [522, 12] width 49 height 16
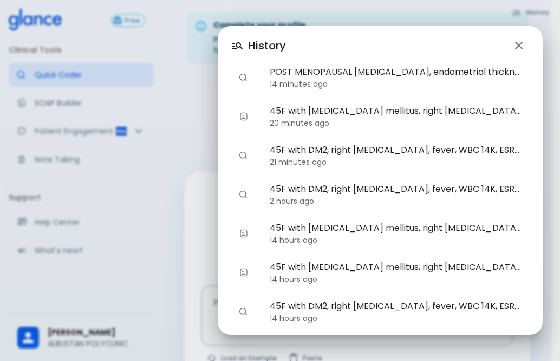
scroll to position [8, 0]
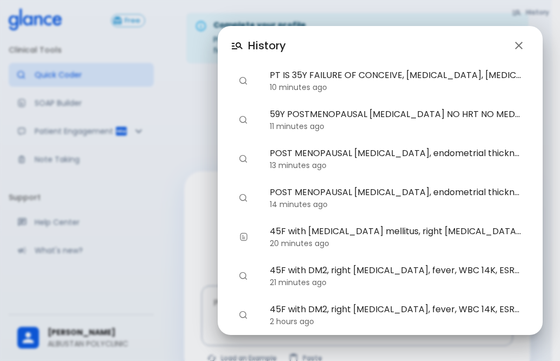
click at [518, 40] on icon "button" at bounding box center [518, 45] width 13 height 13
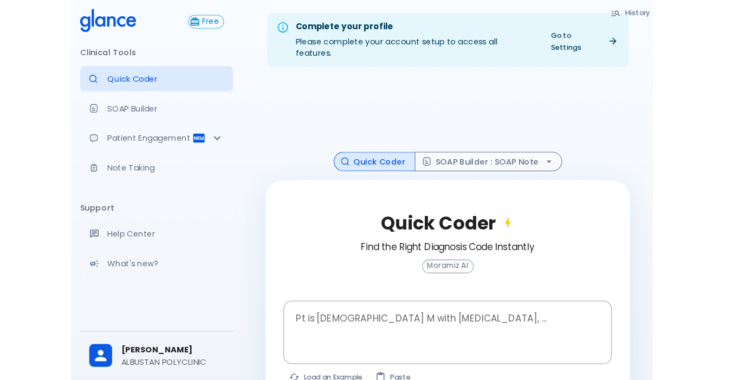
scroll to position [0, 0]
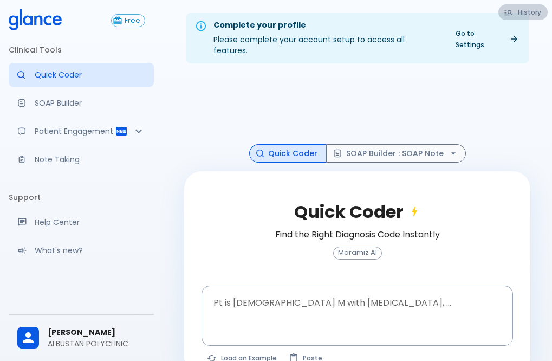
click at [507, 10] on icon "button" at bounding box center [509, 13] width 10 height 10
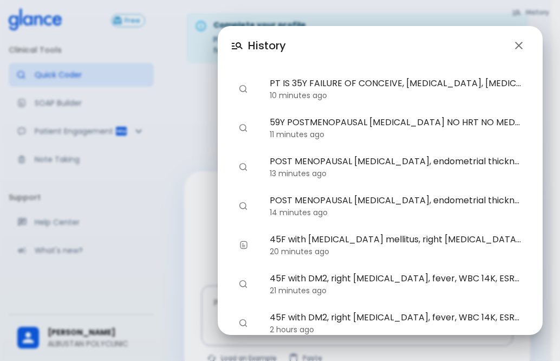
click at [520, 43] on icon "button" at bounding box center [518, 45] width 13 height 13
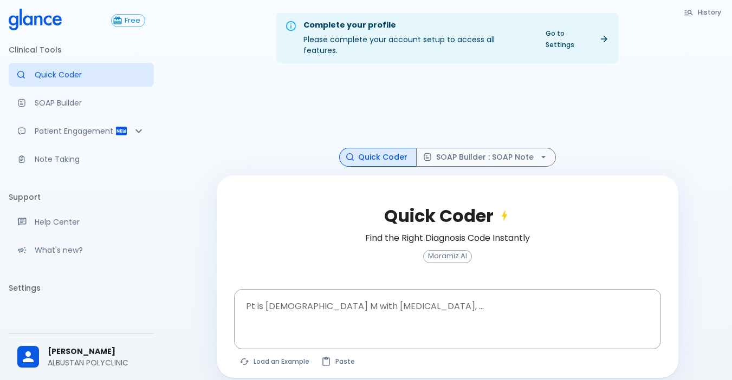
drag, startPoint x: 703, startPoint y: 0, endPoint x: 726, endPoint y: 90, distance: 93.2
click at [559, 90] on div "Complete your profile Please complete your account setup to access all features…" at bounding box center [446, 203] width 569 height 406
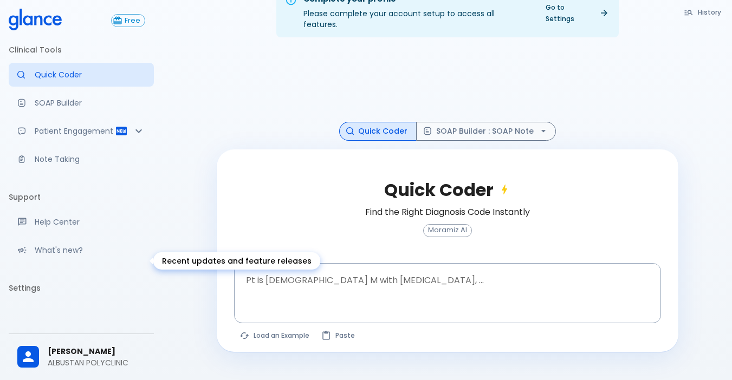
click at [61, 256] on p "What's new?" at bounding box center [90, 250] width 110 height 11
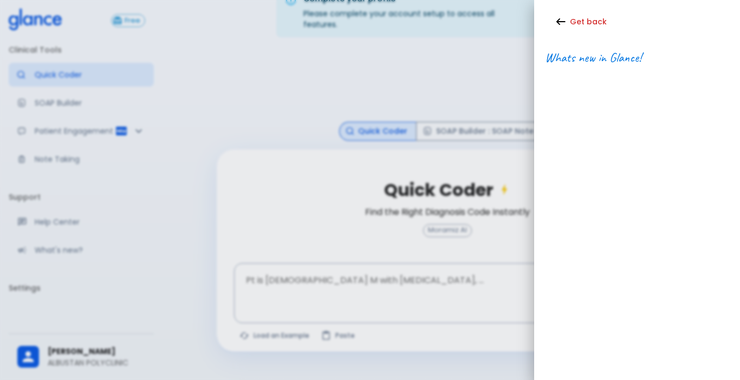
click at [56, 233] on div at bounding box center [370, 190] width 740 height 380
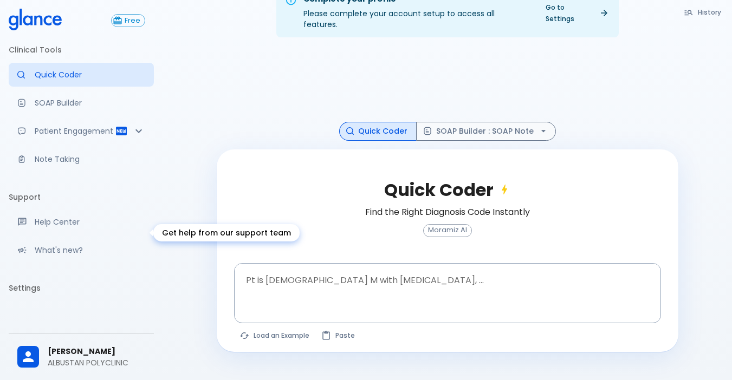
click at [34, 227] on div "Get help from our support team" at bounding box center [25, 222] width 17 height 10
